Goal: Entertainment & Leisure: Consume media (video, audio)

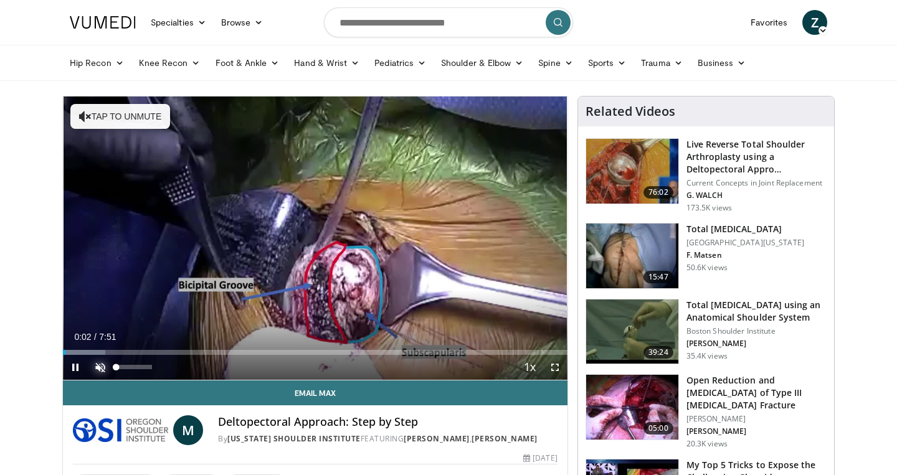
click at [103, 371] on span "Video Player" at bounding box center [100, 367] width 25 height 25
click at [556, 371] on span "Video Player" at bounding box center [554, 367] width 25 height 25
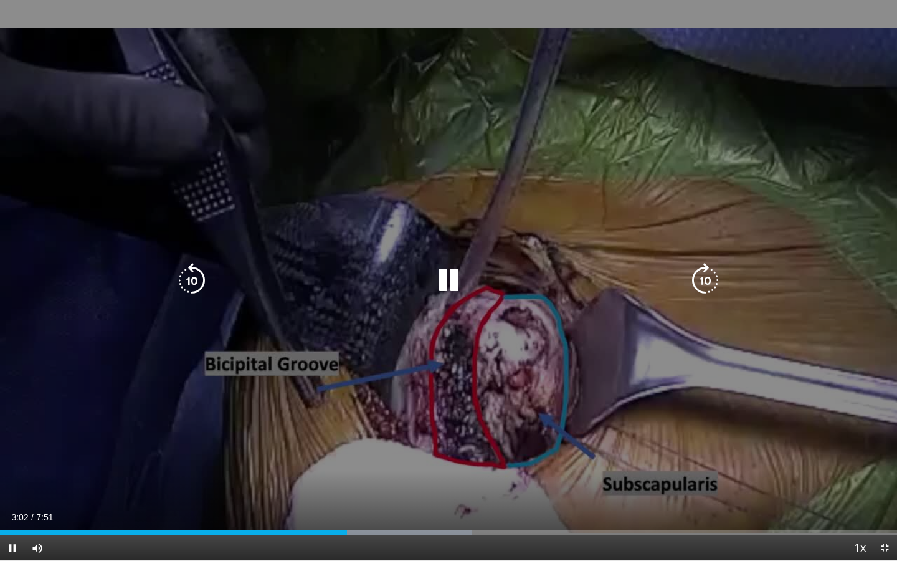
click at [529, 382] on div "10 seconds Tap to unmute" at bounding box center [448, 280] width 897 height 560
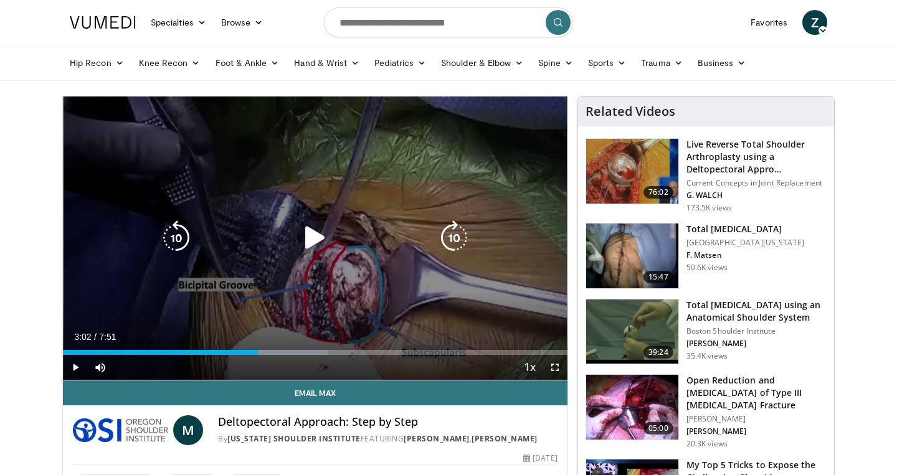
click at [181, 232] on icon "Video Player" at bounding box center [176, 237] width 35 height 35
click at [316, 228] on icon "Video Player" at bounding box center [315, 237] width 35 height 35
click at [158, 245] on div "10 seconds Tap to unmute" at bounding box center [315, 238] width 504 height 283
click at [173, 237] on icon "Video Player" at bounding box center [176, 237] width 35 height 35
click at [334, 240] on div "Video Player" at bounding box center [315, 237] width 303 height 25
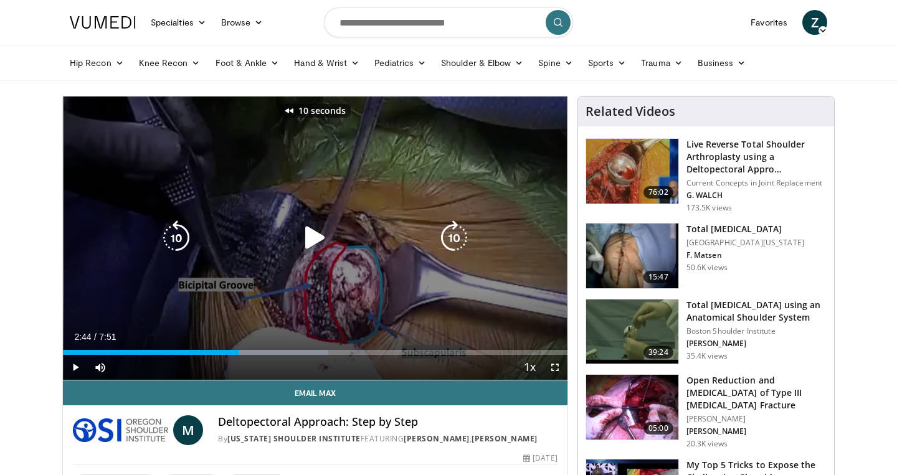
click at [311, 237] on icon "Video Player" at bounding box center [315, 237] width 35 height 35
click at [320, 246] on icon "Video Player" at bounding box center [315, 237] width 35 height 35
click at [311, 233] on icon "Video Player" at bounding box center [315, 237] width 35 height 35
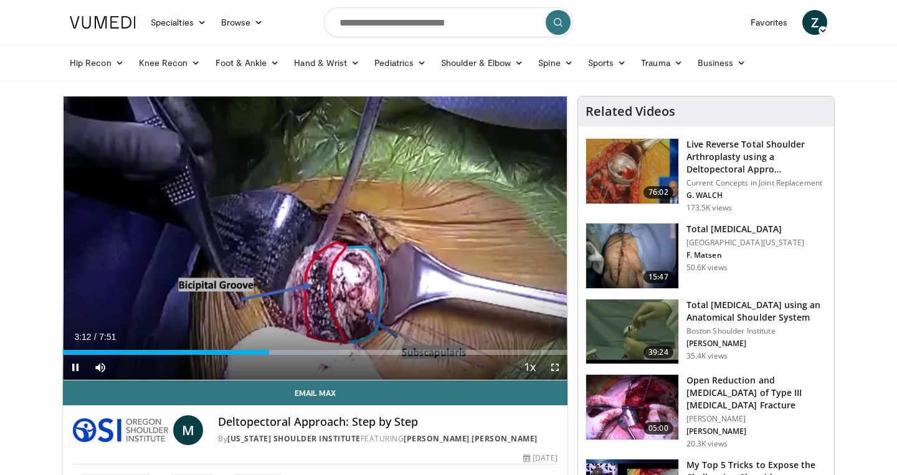
click at [552, 364] on span "Video Player" at bounding box center [554, 367] width 25 height 25
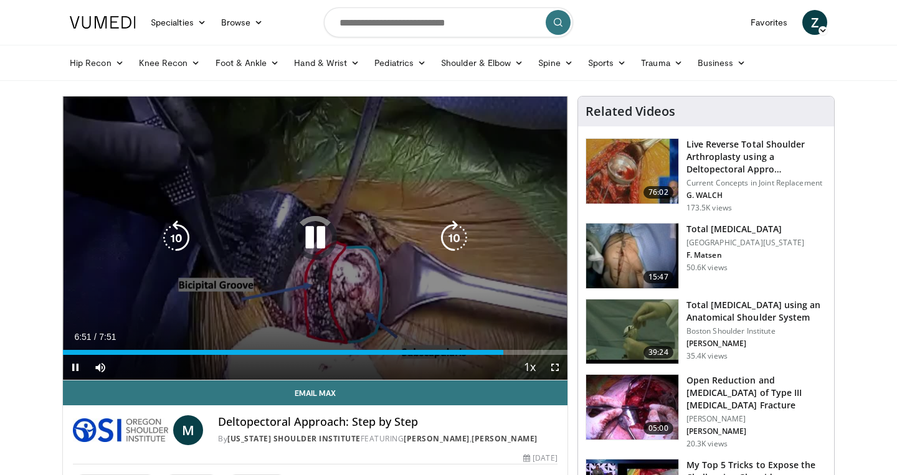
click at [317, 233] on icon "Video Player" at bounding box center [315, 237] width 35 height 35
click at [316, 246] on icon "Video Player" at bounding box center [315, 237] width 35 height 35
click at [456, 236] on icon "Video Player" at bounding box center [454, 237] width 35 height 35
click at [173, 239] on icon "Video Player" at bounding box center [176, 237] width 35 height 35
click at [430, 290] on div "10 seconds Tap to unmute" at bounding box center [315, 238] width 504 height 283
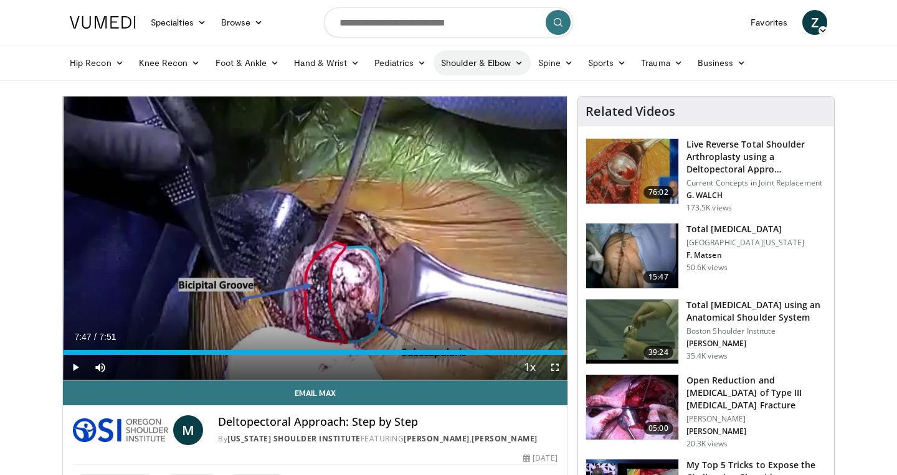
click at [496, 61] on link "Shoulder & Elbow" at bounding box center [481, 62] width 97 height 25
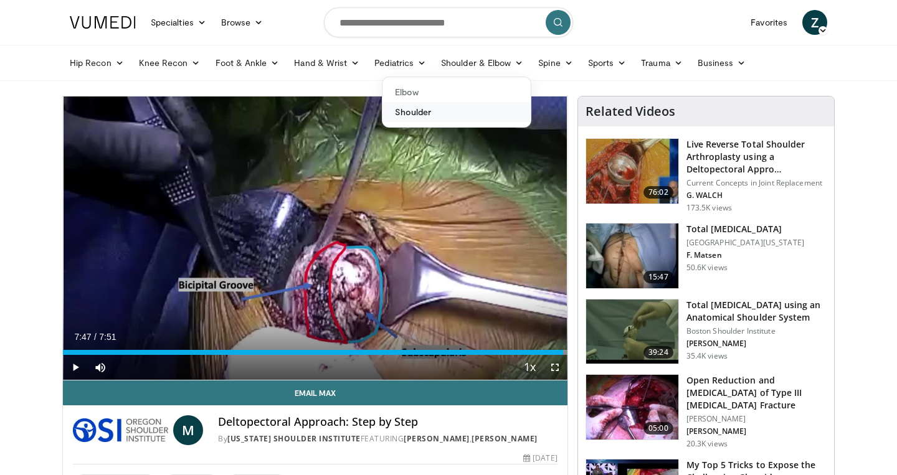
click at [410, 112] on link "Shoulder" at bounding box center [456, 112] width 148 height 20
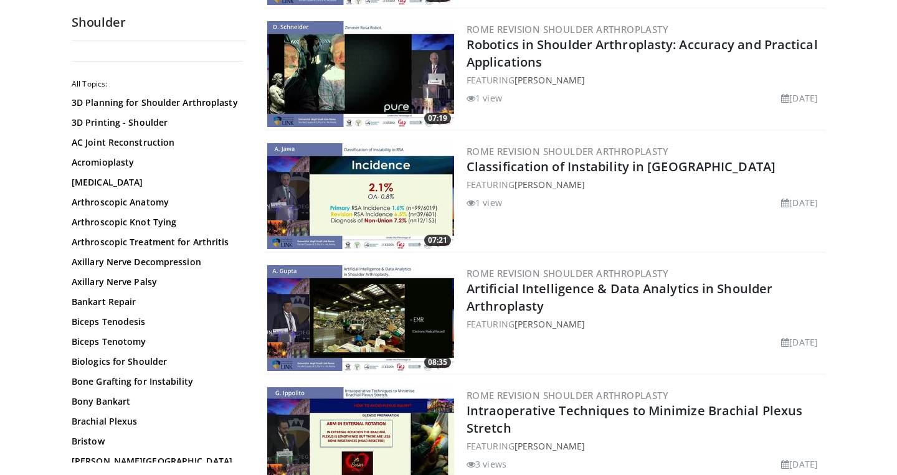
scroll to position [1220, 0]
